Goal: Learn about a topic

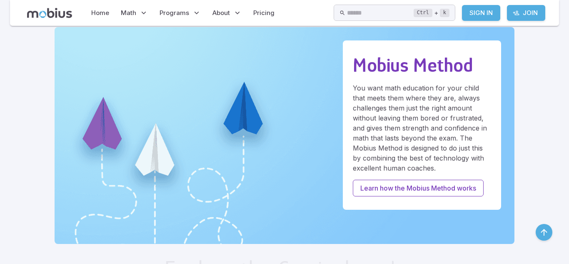
scroll to position [233, 0]
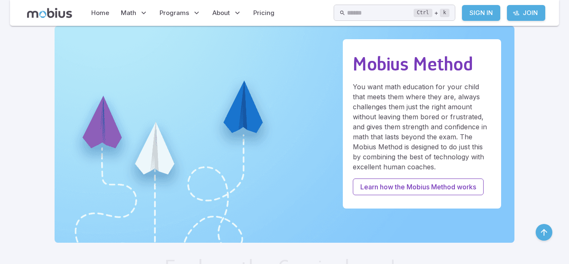
click at [441, 174] on div "Mobius Method You want math education for your child that meets them where they…" at bounding box center [422, 123] width 158 height 169
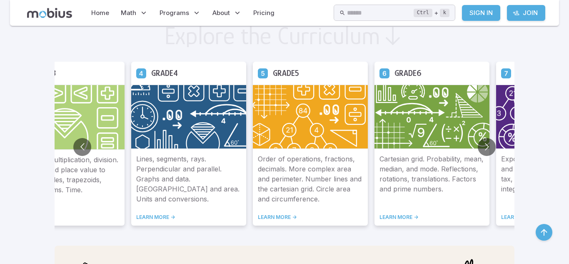
scroll to position [467, 0]
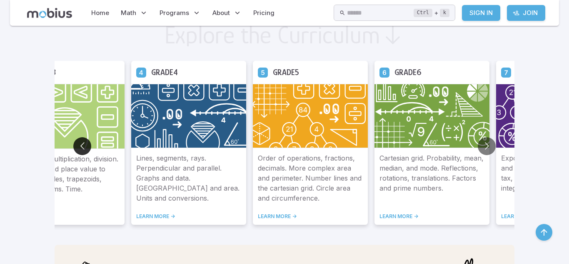
click at [78, 144] on button "Go to previous slide" at bounding box center [82, 146] width 18 height 18
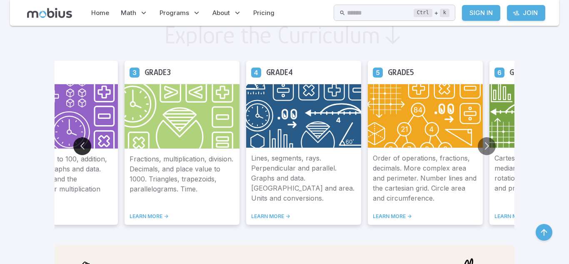
click at [78, 145] on button "Go to previous slide" at bounding box center [82, 146] width 18 height 18
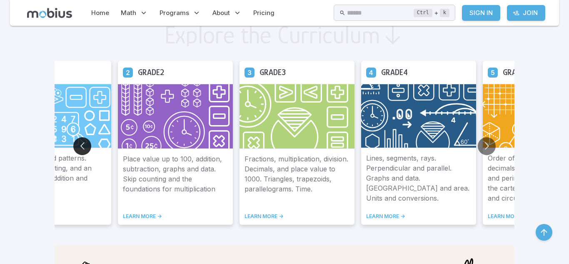
click at [78, 145] on button "Go to previous slide" at bounding box center [82, 146] width 18 height 18
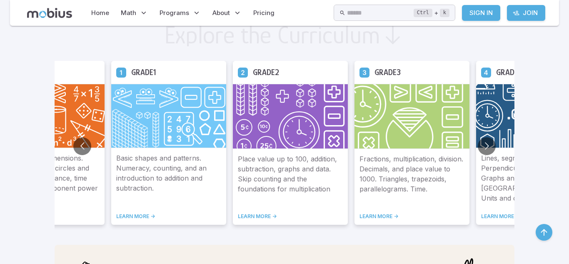
click at [288, 131] on img at bounding box center [290, 116] width 115 height 65
click at [275, 89] on img at bounding box center [290, 116] width 115 height 65
click at [242, 133] on img at bounding box center [290, 116] width 115 height 65
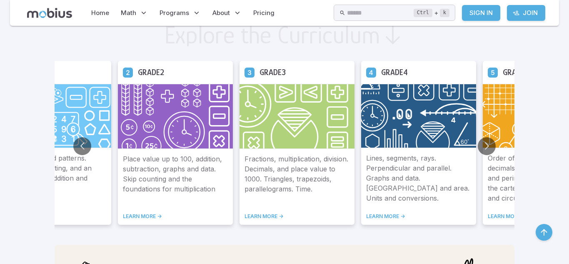
click at [142, 215] on link "LEARN MORE ->" at bounding box center [175, 216] width 105 height 7
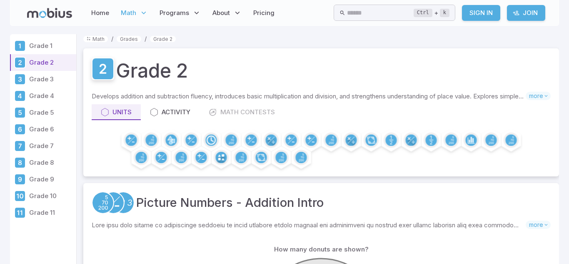
click at [100, 64] on icon at bounding box center [102, 68] width 21 height 21
click at [103, 69] on icon at bounding box center [103, 69] width 7 height 10
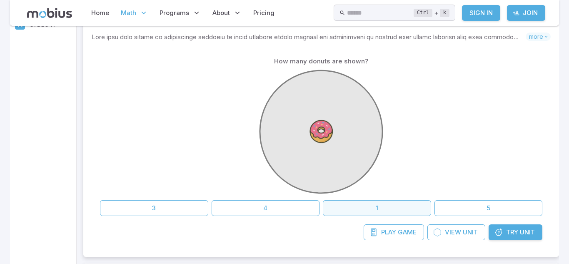
scroll to position [200, 0]
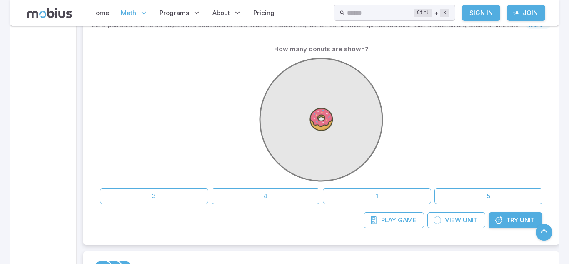
click at [323, 168] on circle at bounding box center [321, 119] width 122 height 122
click at [555, 106] on div "Picture Numbers - Addition Intro Skills you will learn include: Numbers as abst…" at bounding box center [321, 114] width 476 height 262
click at [544, 238] on button "button" at bounding box center [544, 232] width 17 height 17
